Goal: Task Accomplishment & Management: Manage account settings

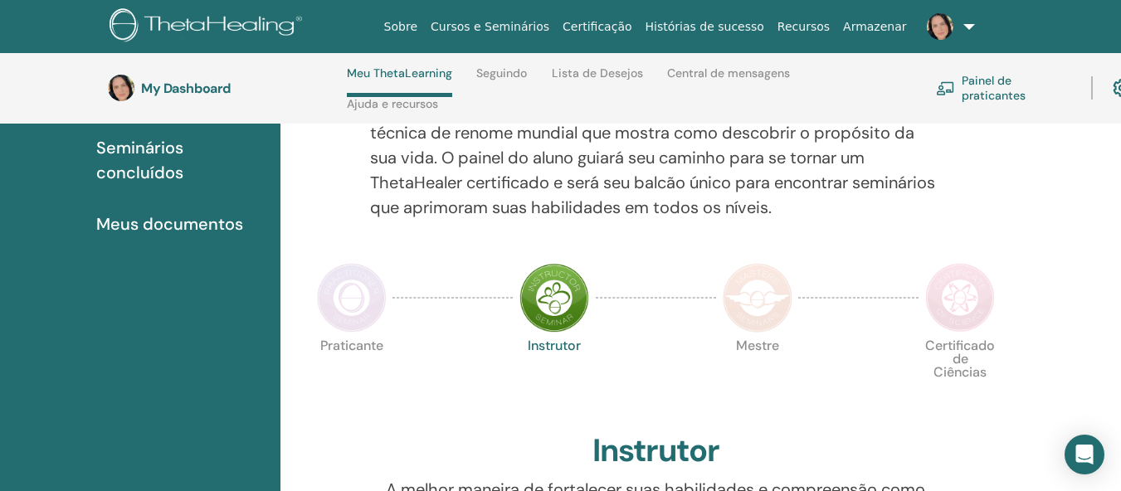
scroll to position [154, 0]
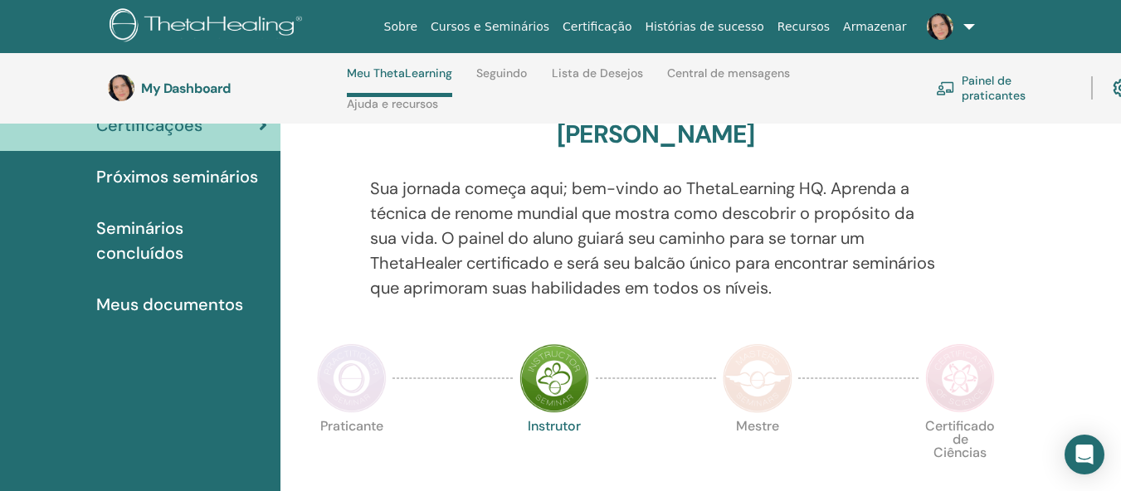
click at [986, 77] on link "Painel de praticantes" at bounding box center [1003, 88] width 135 height 37
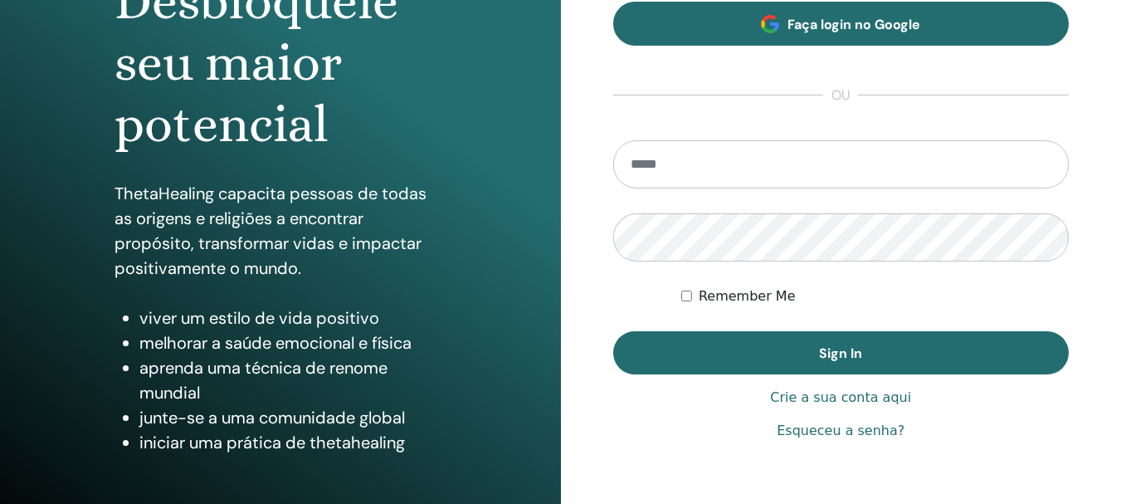
scroll to position [249, 0]
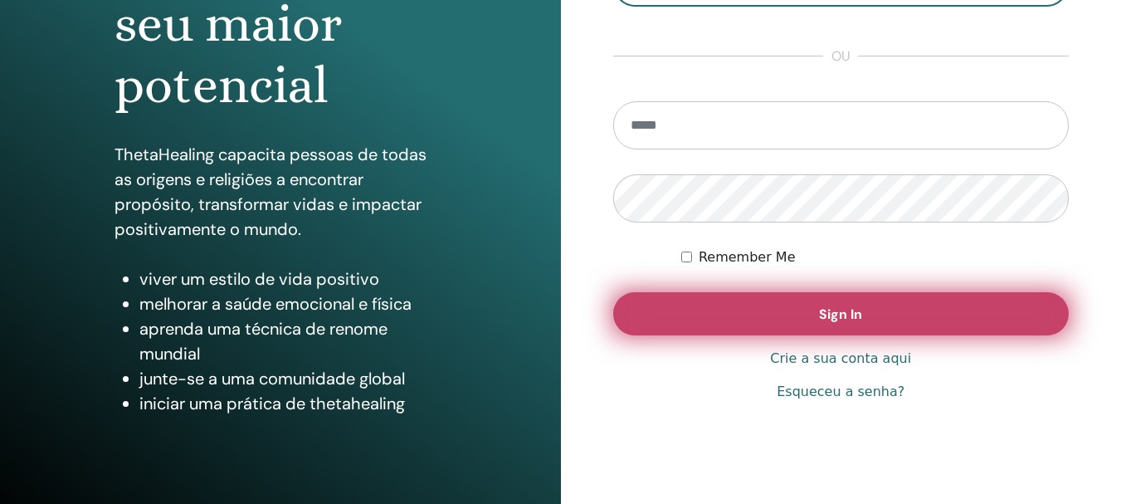
type input "**********"
click at [854, 301] on button "Sign In" at bounding box center [841, 313] width 457 height 43
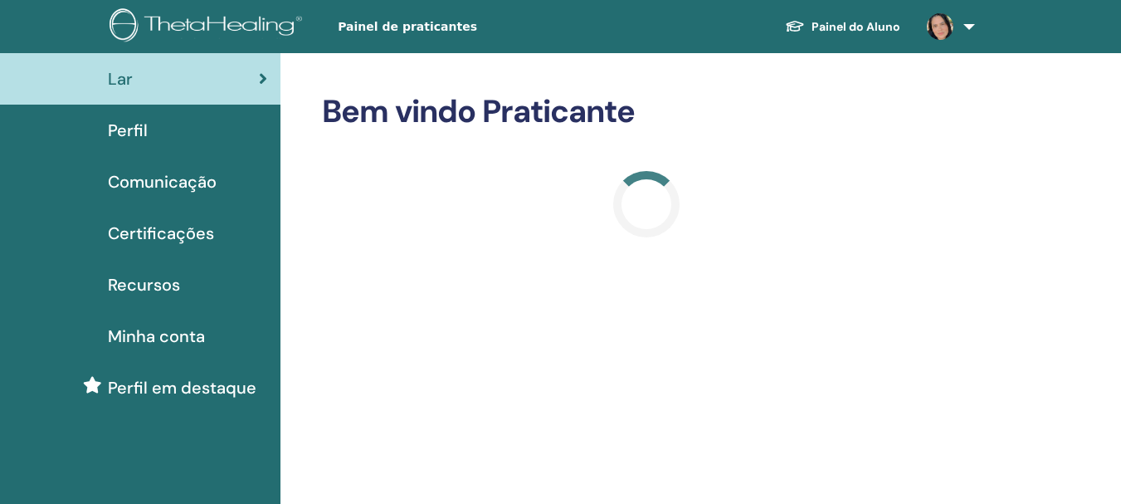
click at [183, 230] on span "Certificações" at bounding box center [161, 233] width 106 height 25
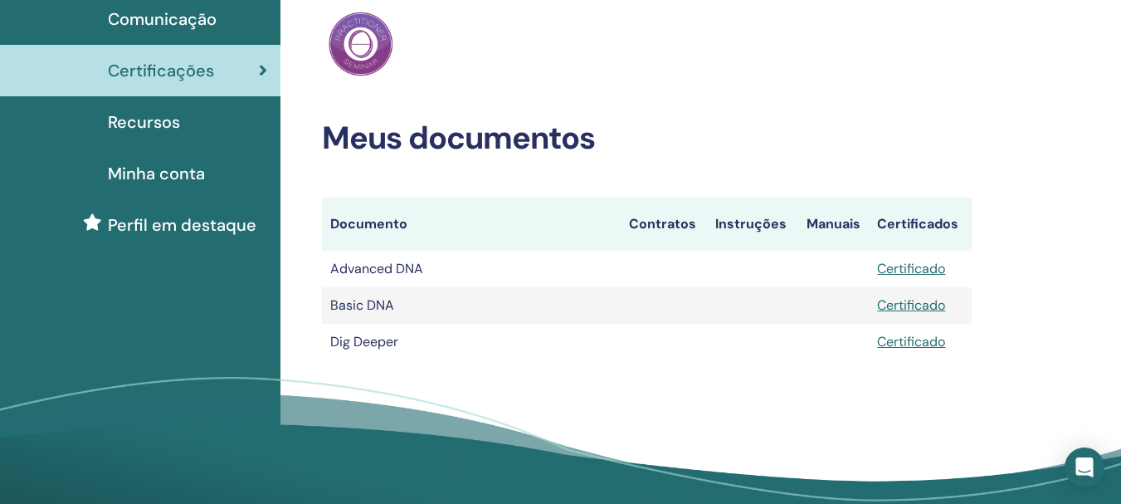
scroll to position [166, 0]
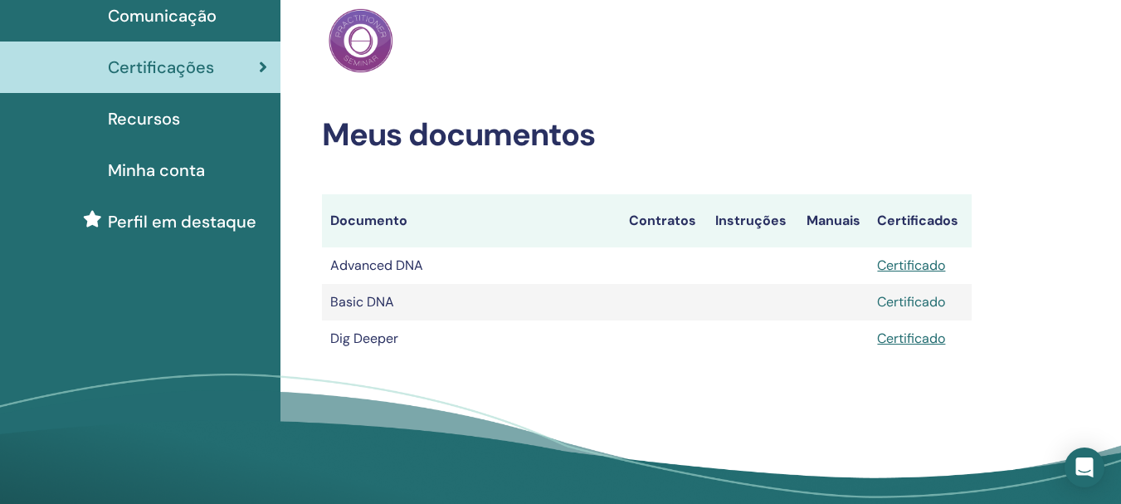
click at [898, 298] on link "Certificado" at bounding box center [911, 301] width 68 height 17
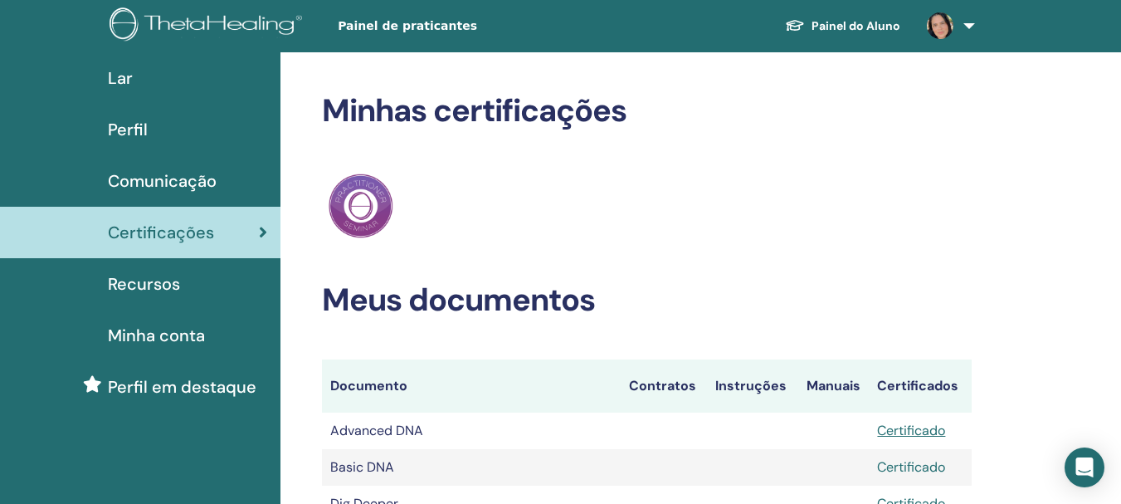
scroll to position [0, 0]
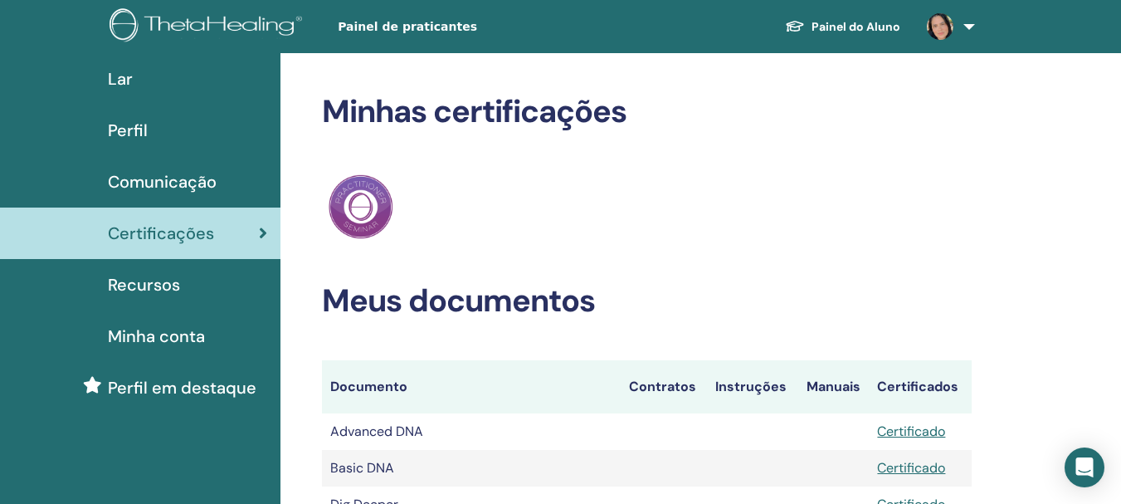
click at [968, 22] on link at bounding box center [948, 26] width 68 height 53
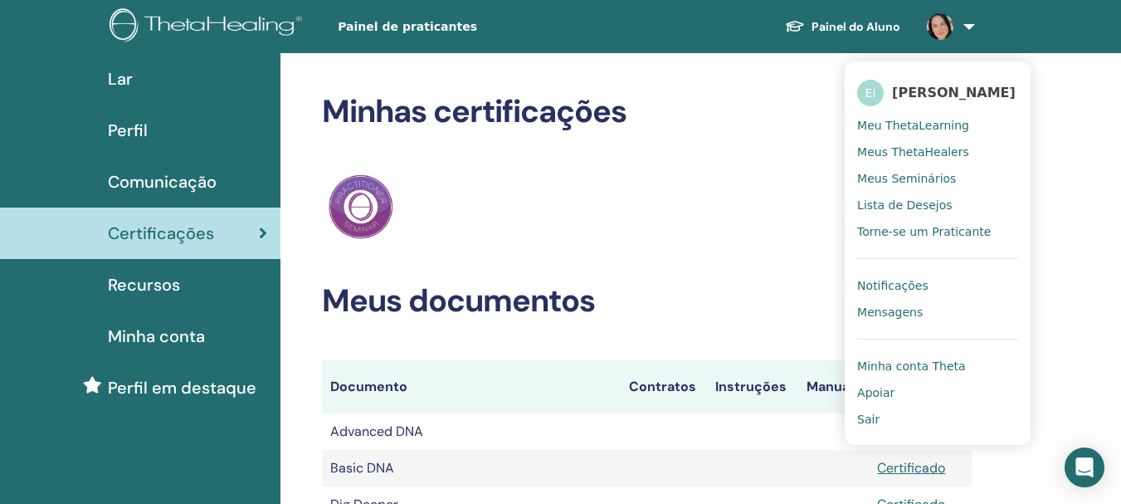
click at [715, 241] on div "ThetaHealing Praticante" at bounding box center [647, 207] width 650 height 72
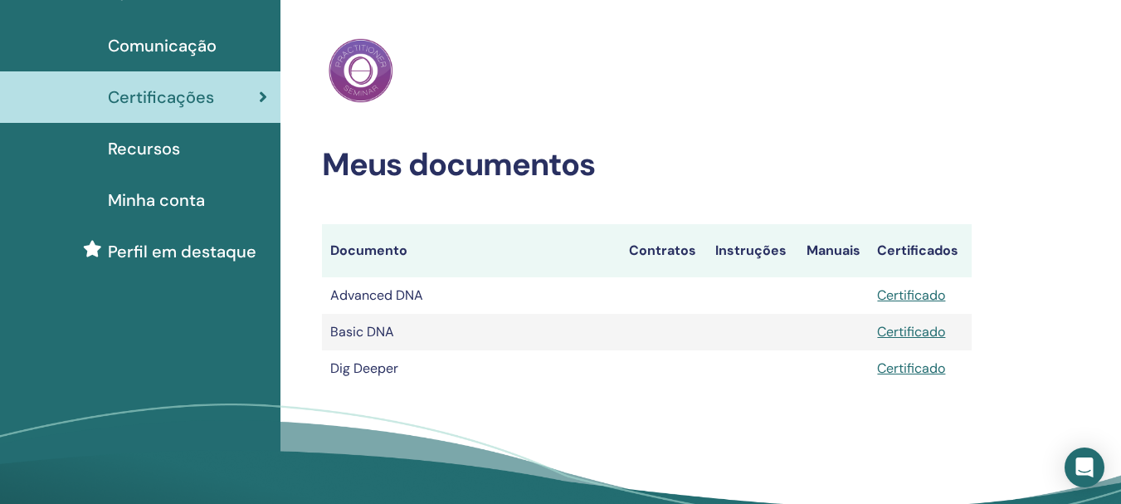
scroll to position [166, 0]
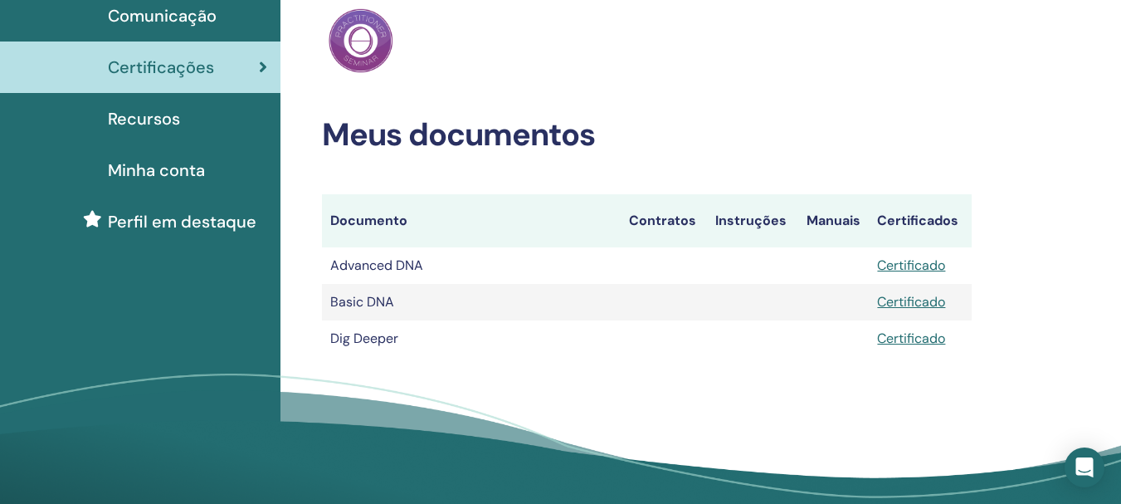
click at [825, 217] on th "Manuais" at bounding box center [834, 220] width 71 height 53
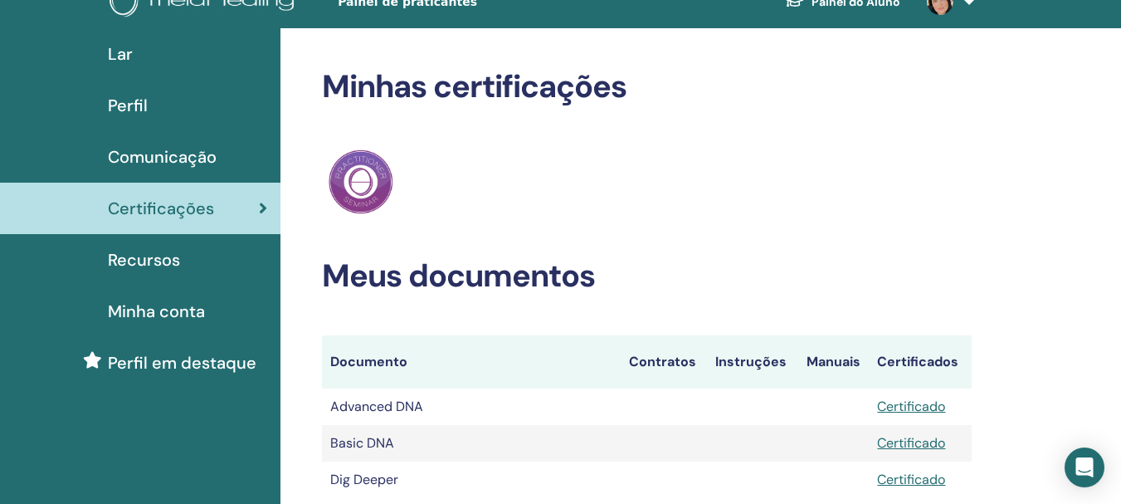
scroll to position [0, 0]
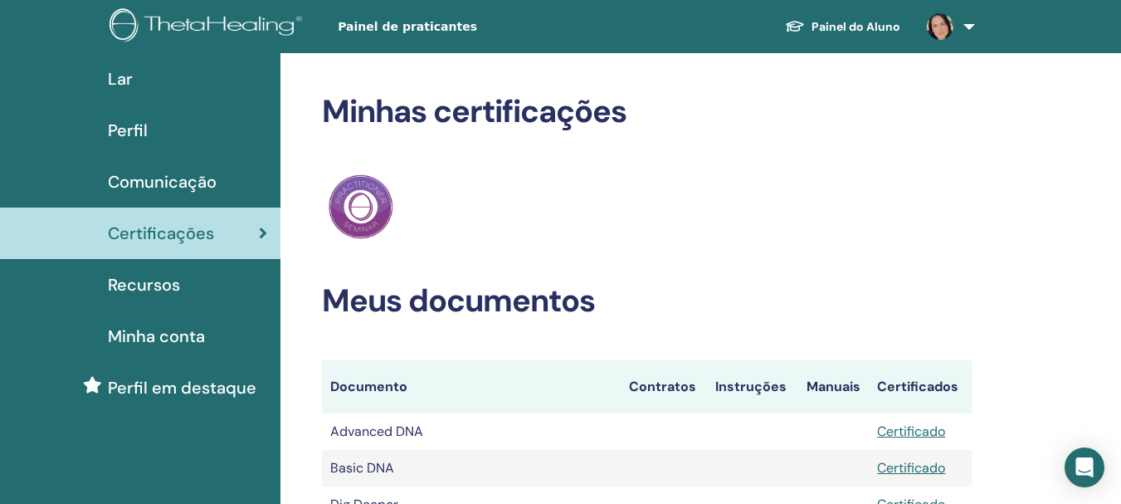
click at [173, 130] on div "Perfil" at bounding box center [140, 130] width 254 height 25
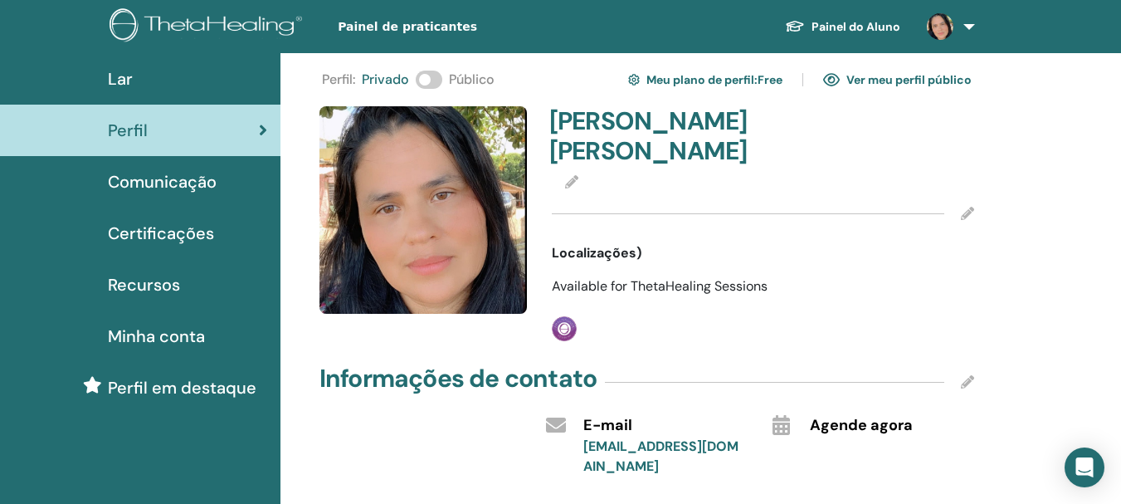
click at [436, 81] on span at bounding box center [429, 80] width 27 height 18
click at [718, 76] on link "Meu plano de perfil : Free" at bounding box center [705, 79] width 154 height 27
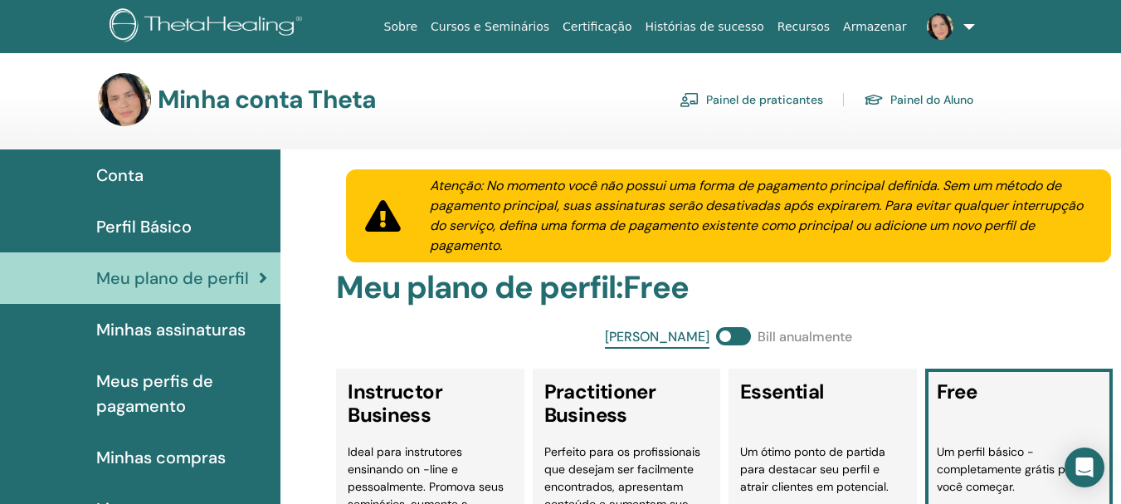
click at [152, 168] on div "Conta" at bounding box center [140, 175] width 254 height 25
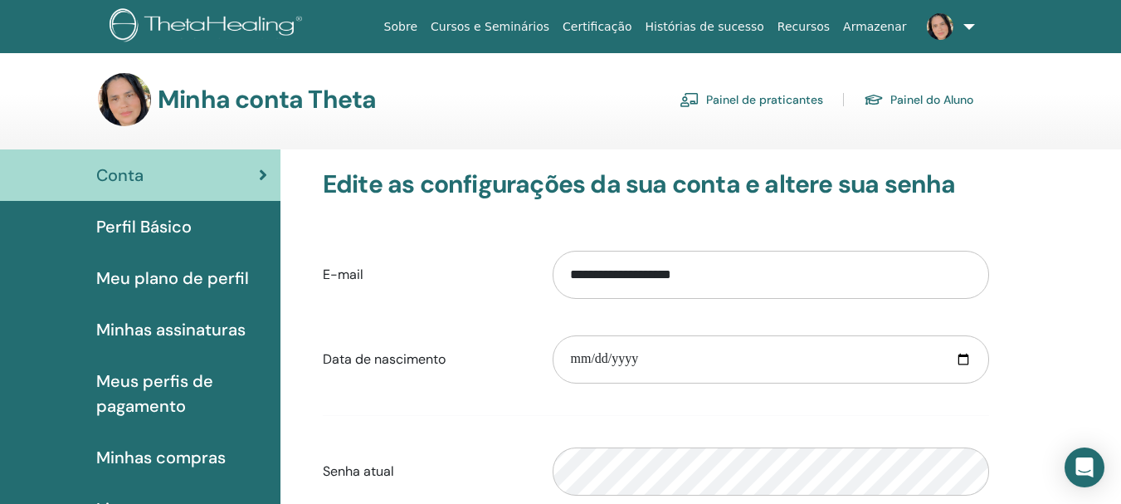
click at [193, 217] on div "Perfil Básico" at bounding box center [140, 226] width 254 height 25
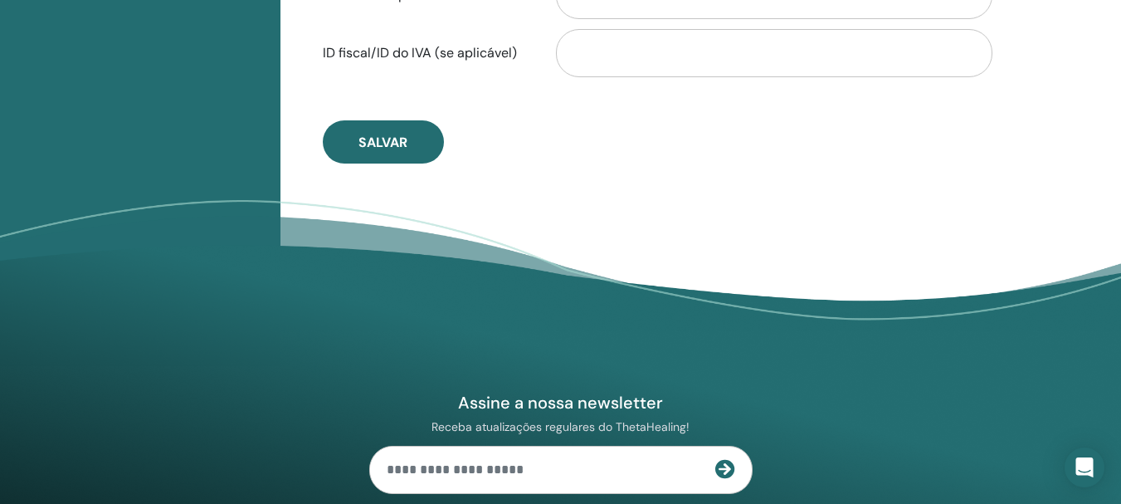
scroll to position [1033, 0]
